Goal: Information Seeking & Learning: Learn about a topic

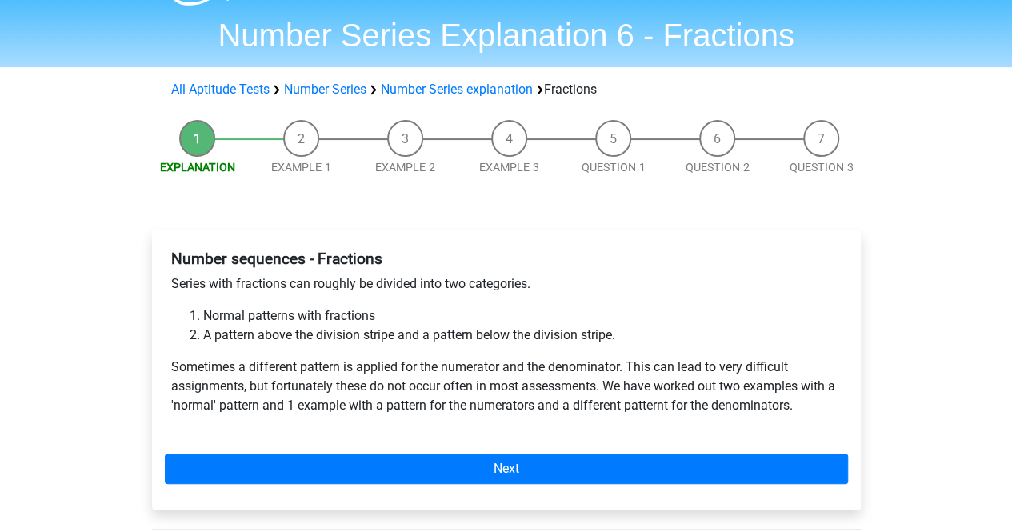
scroll to position [41, 0]
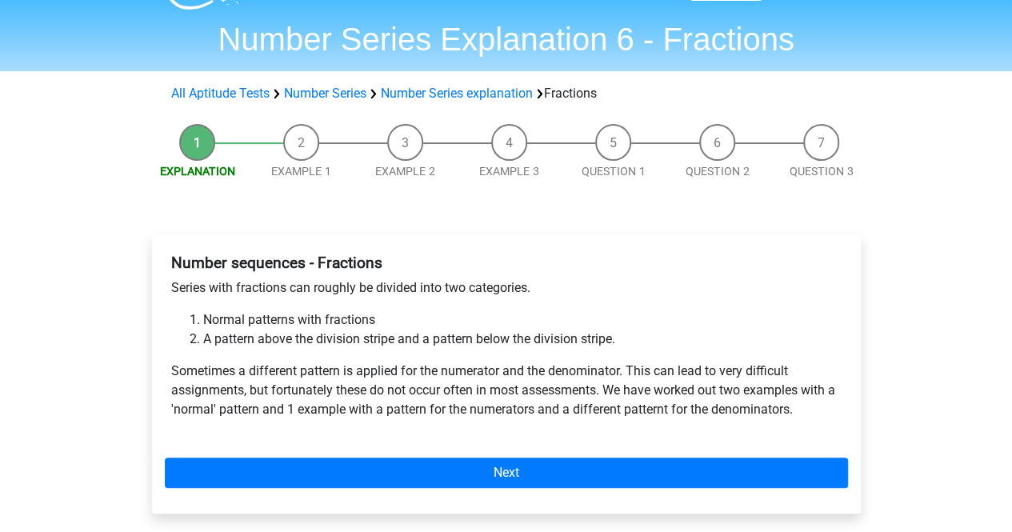
click at [502, 354] on div "Number sequences - Fractions Series with fractions can roughly be divided into …" at bounding box center [506, 342] width 683 height 191
click at [505, 351] on div "Number sequences - Fractions Series with fractions can roughly be divided into …" at bounding box center [506, 342] width 683 height 191
click at [518, 348] on li "A pattern above the division stripe and a pattern below the division stripe." at bounding box center [522, 339] width 638 height 19
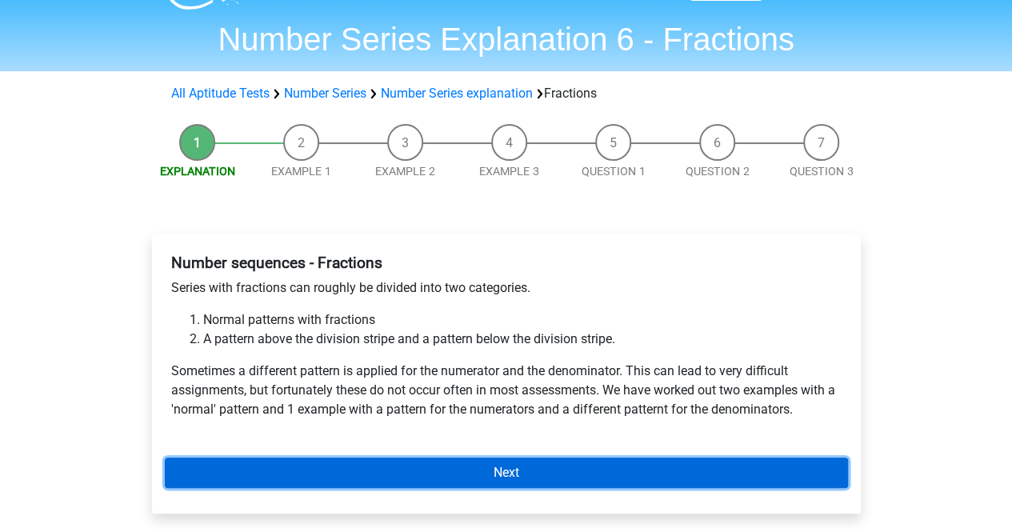
click at [501, 471] on link "Next" at bounding box center [506, 472] width 683 height 30
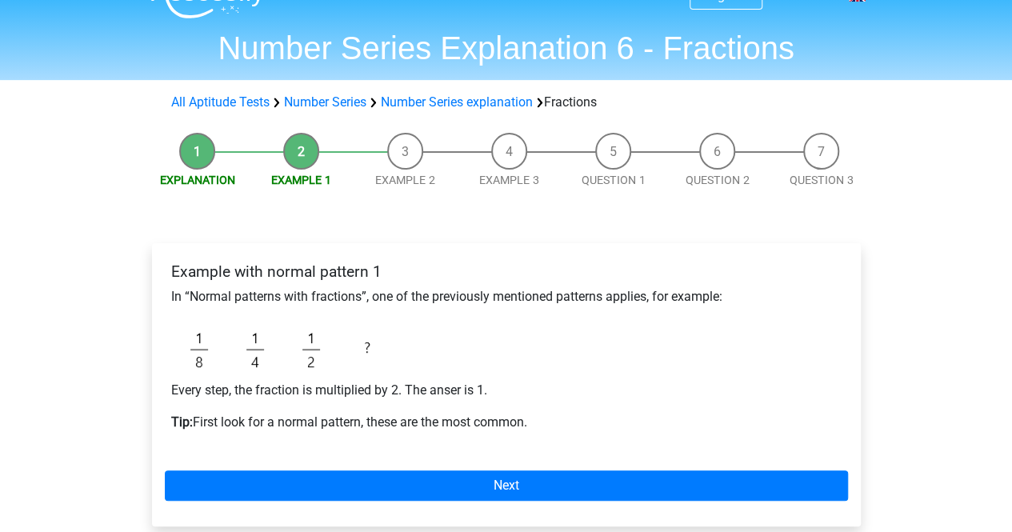
scroll to position [33, 0]
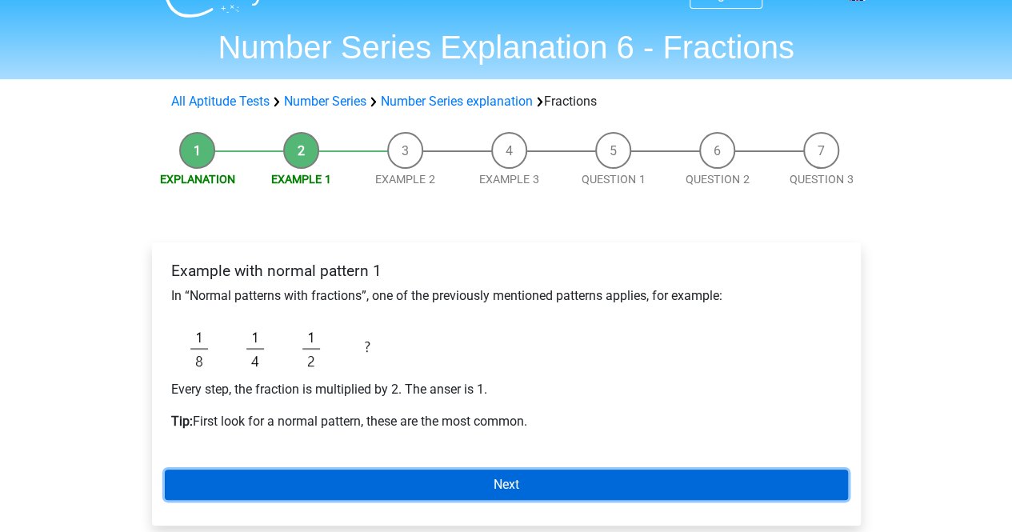
click at [510, 488] on link "Next" at bounding box center [506, 484] width 683 height 30
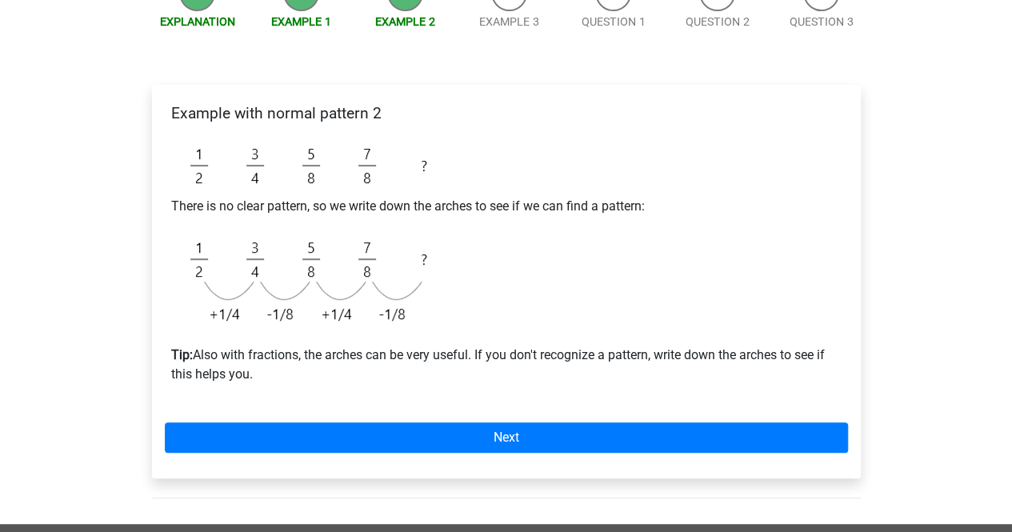
scroll to position [190, 0]
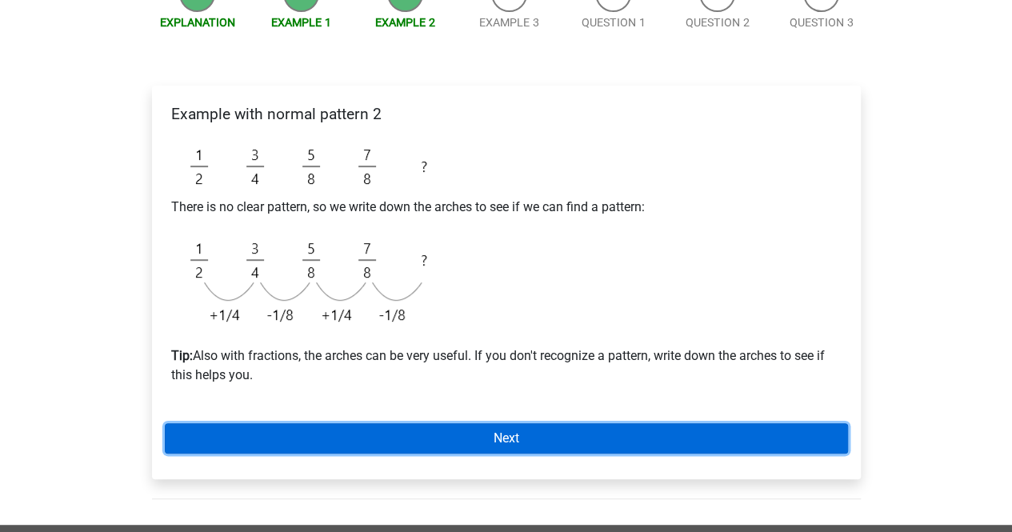
click at [497, 436] on link "Next" at bounding box center [506, 438] width 683 height 30
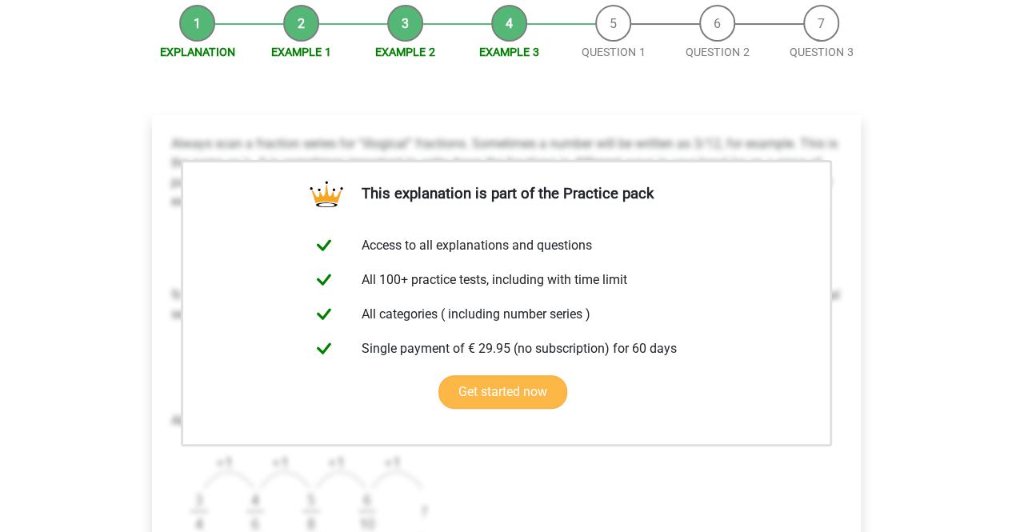
scroll to position [150, 0]
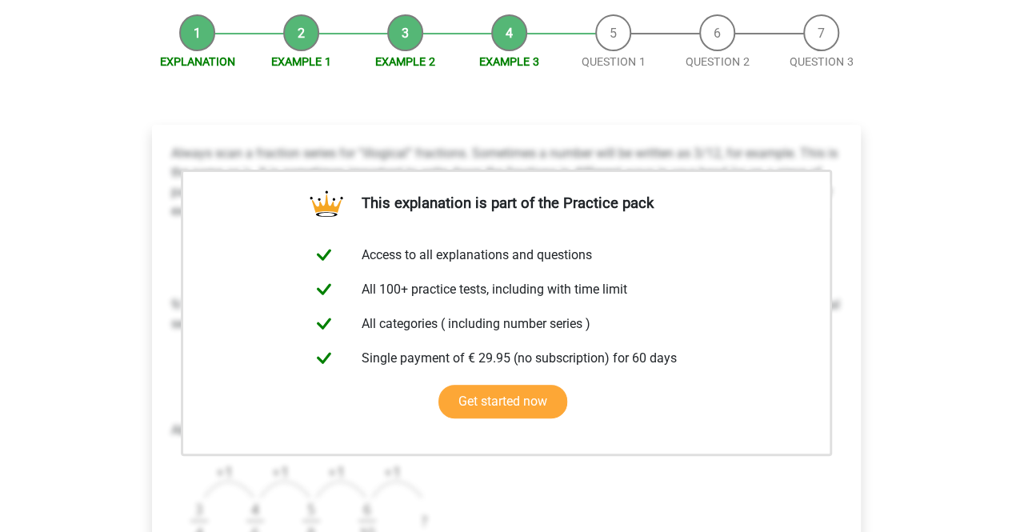
click at [70, 203] on div "Register Nederlands English" at bounding box center [506, 538] width 1012 height 1377
